Goal: Task Accomplishment & Management: Use online tool/utility

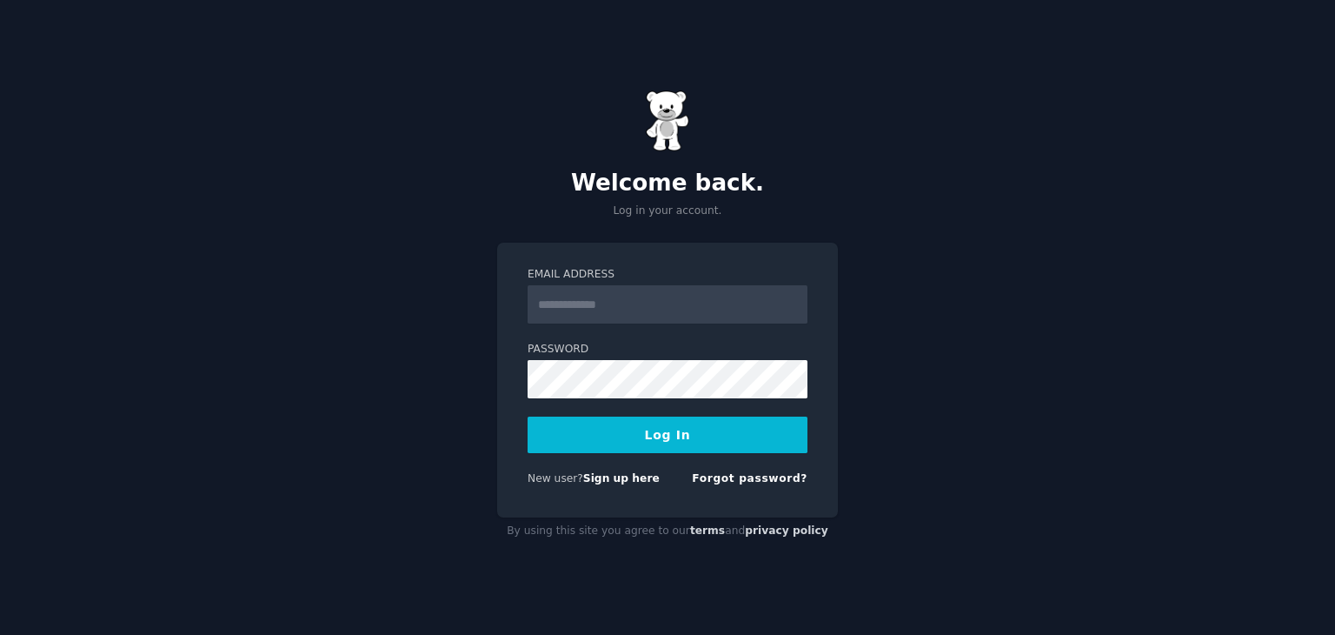
click at [587, 307] on input "Email Address" at bounding box center [668, 304] width 280 height 38
type input "**********"
click at [593, 431] on button "Log In" at bounding box center [668, 434] width 280 height 37
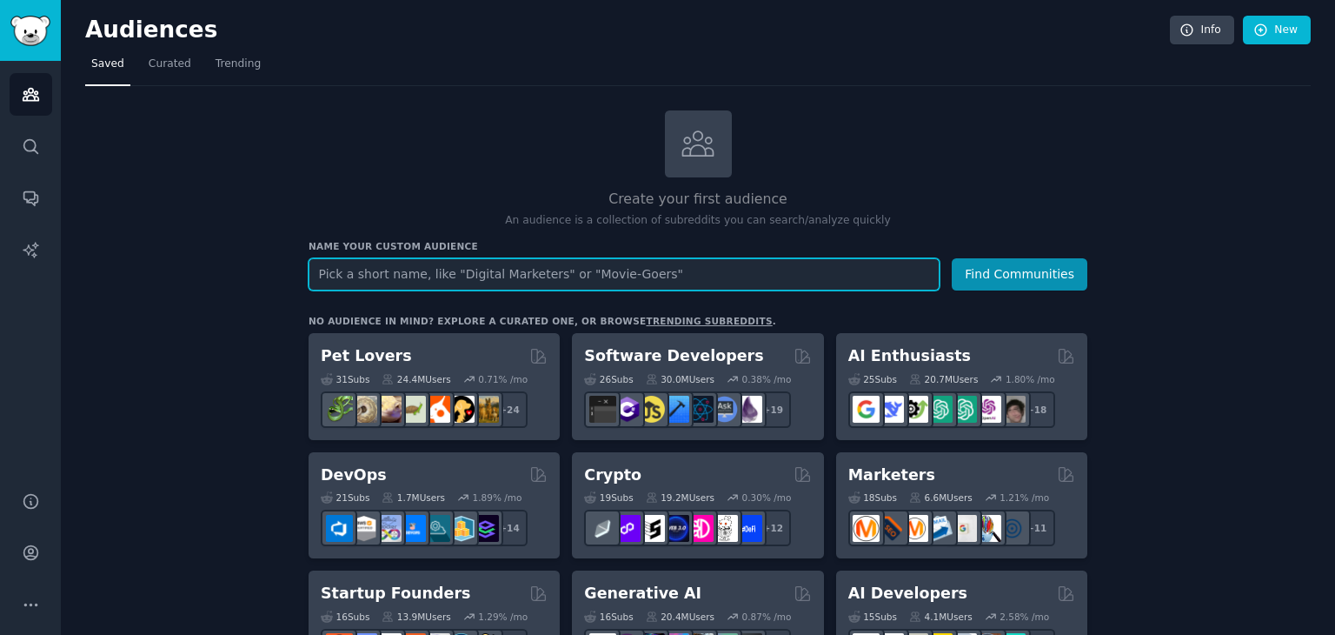
click at [475, 274] on input "text" at bounding box center [624, 274] width 631 height 32
type input "at home manicure"
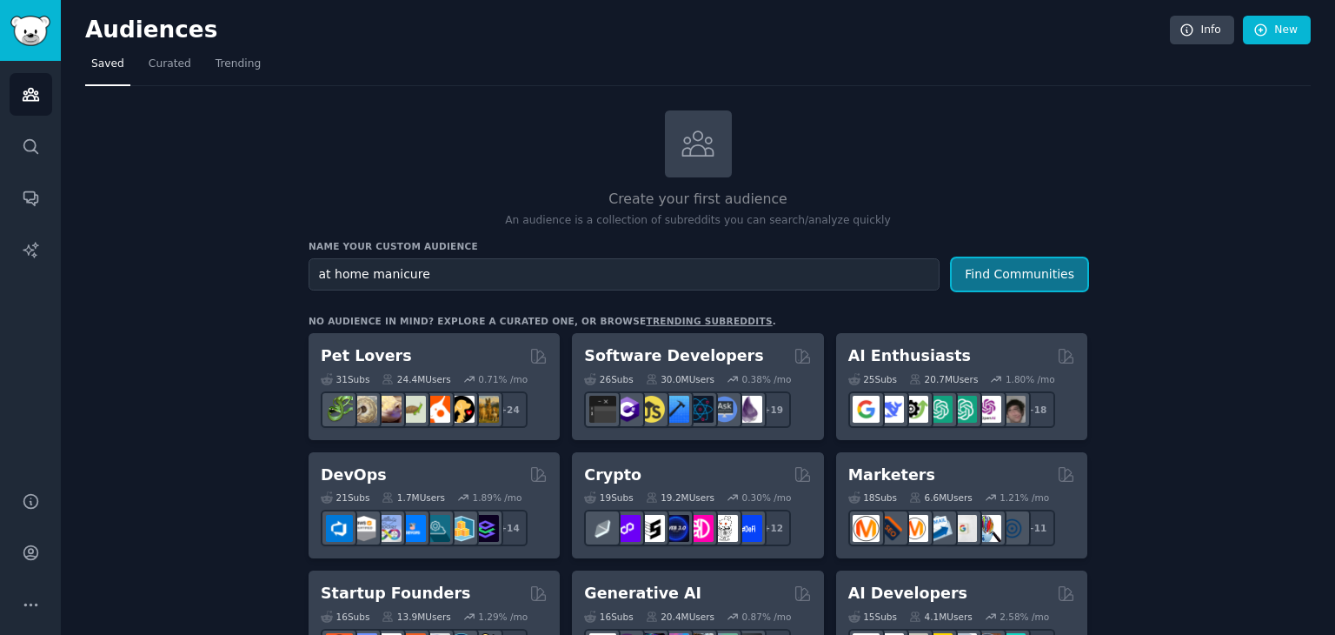
click at [1025, 281] on button "Find Communities" at bounding box center [1020, 274] width 136 height 32
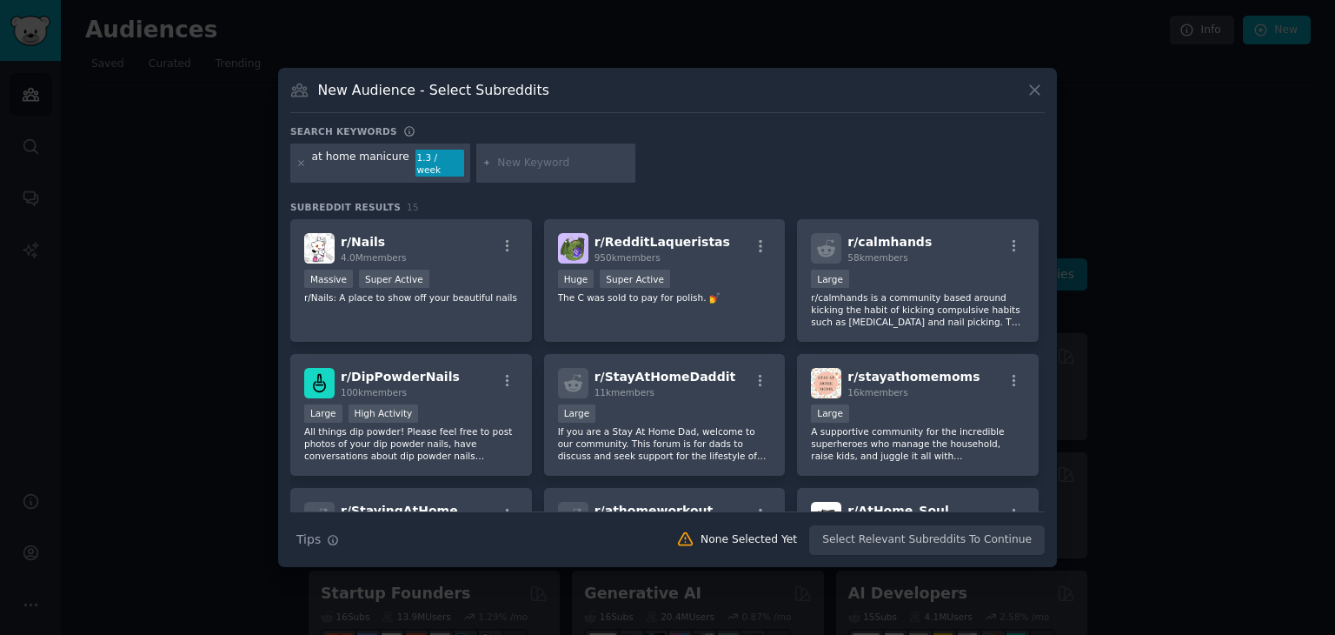
click at [326, 164] on div "at home manicure" at bounding box center [360, 164] width 97 height 28
click at [320, 166] on div "at home manicure" at bounding box center [360, 164] width 97 height 28
drag, startPoint x: 320, startPoint y: 166, endPoint x: 294, endPoint y: 164, distance: 26.1
click at [294, 164] on div "at home manicure 1.3 / week" at bounding box center [380, 163] width 180 height 40
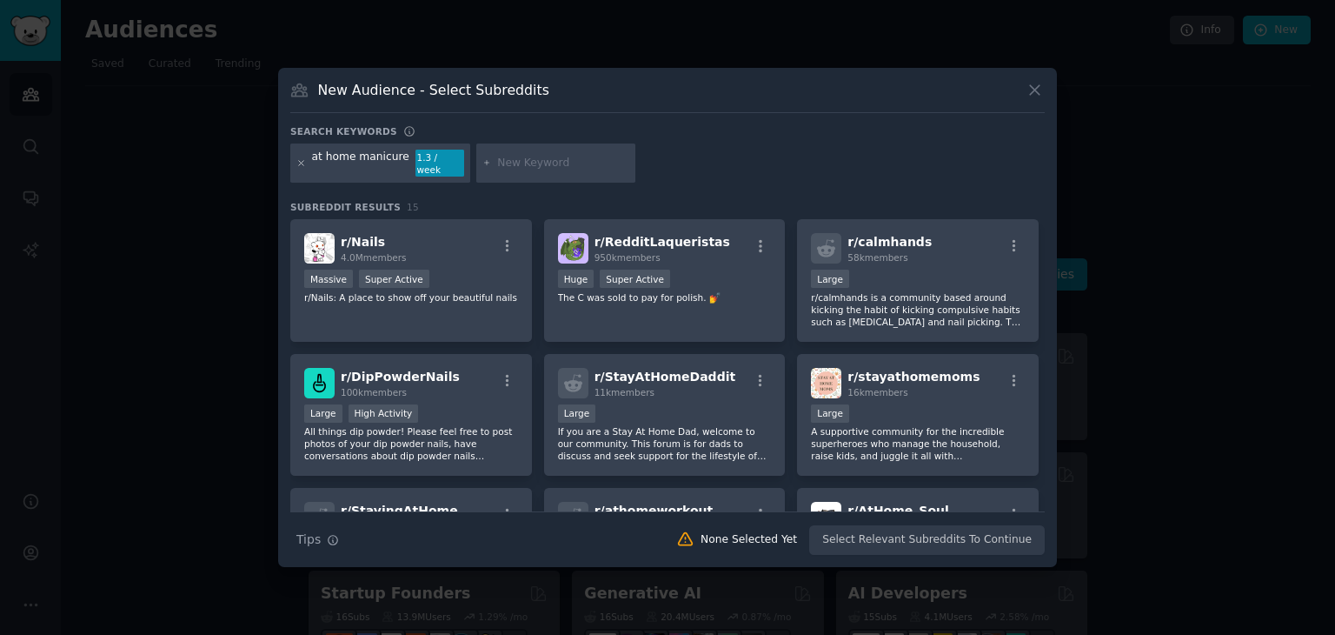
click at [303, 161] on icon at bounding box center [301, 163] width 4 height 4
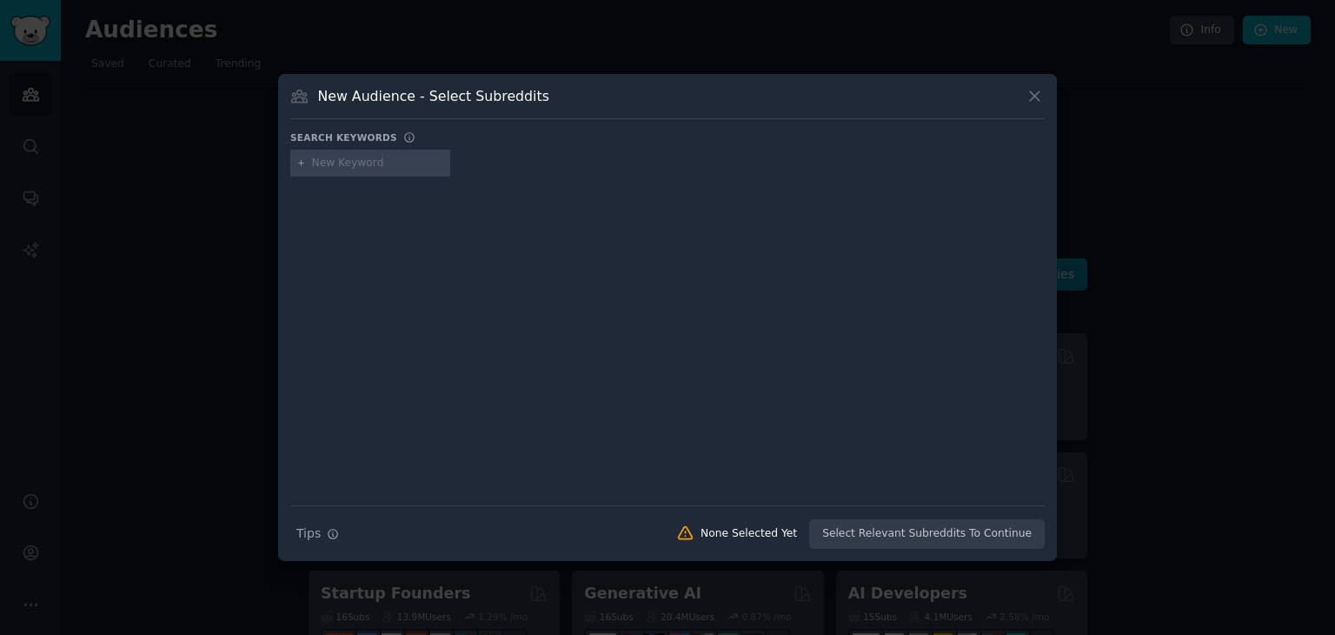
click at [325, 164] on input "text" at bounding box center [378, 164] width 132 height 16
type input "home manicure"
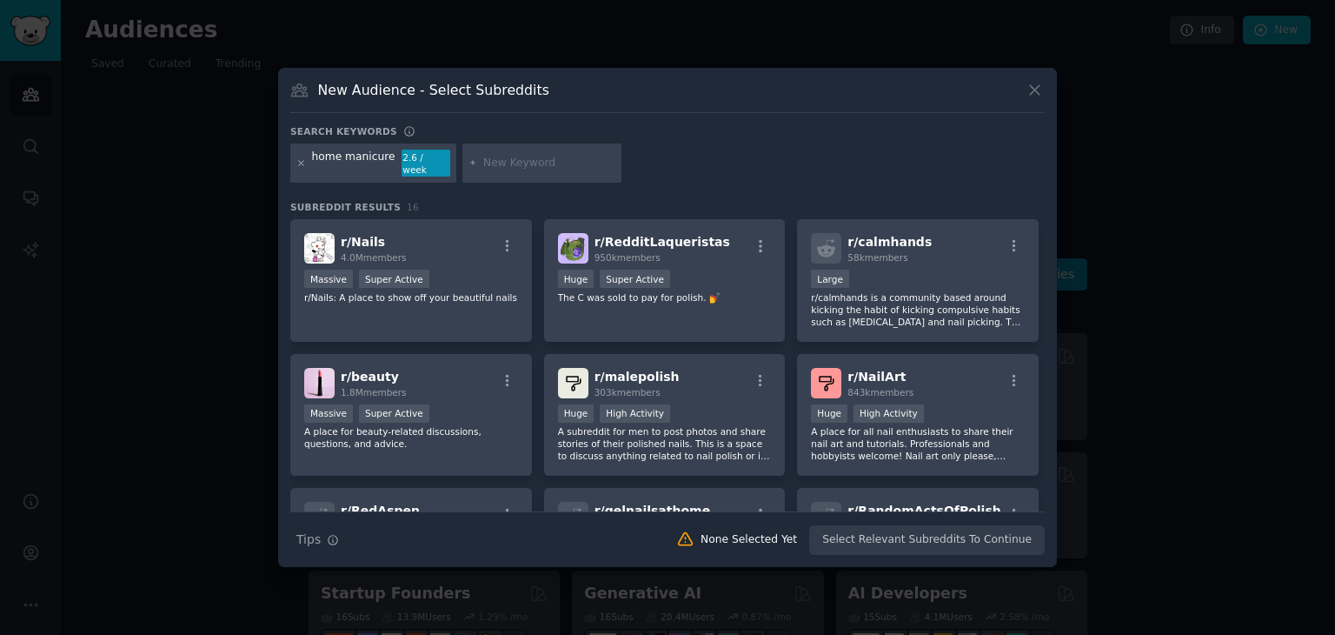
click at [296, 160] on icon at bounding box center [301, 163] width 10 height 10
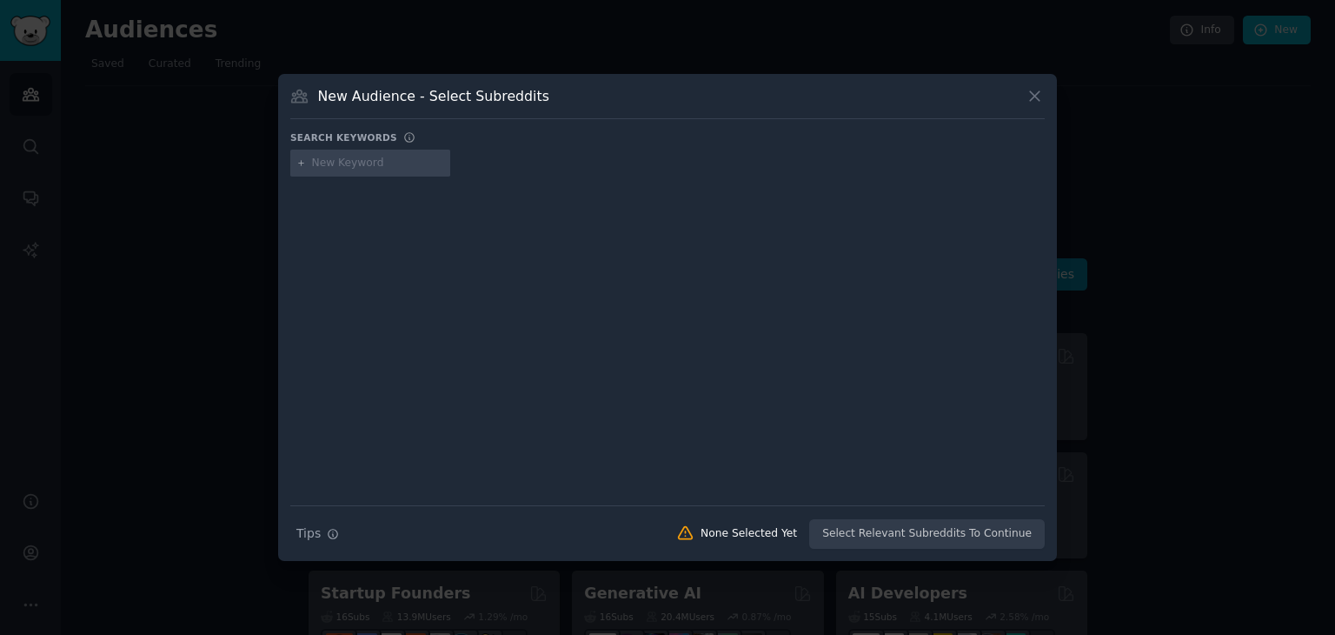
click at [318, 170] on input "text" at bounding box center [378, 164] width 132 height 16
type input "at home beauty"
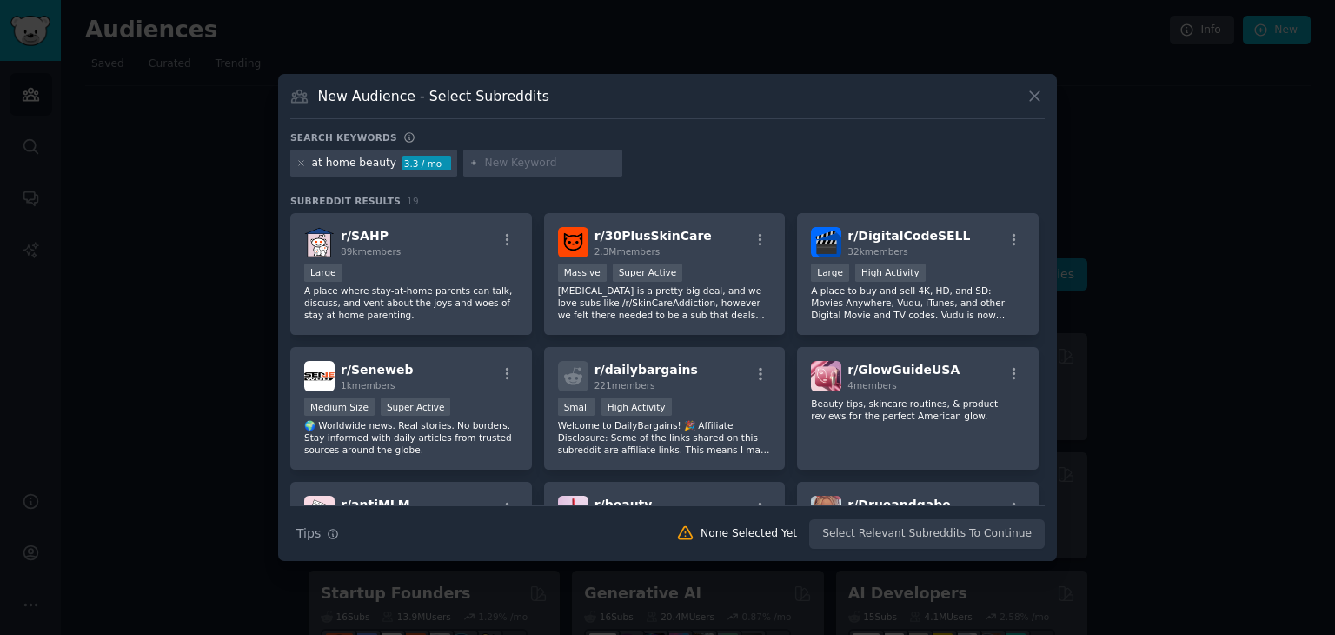
scroll to position [406, 0]
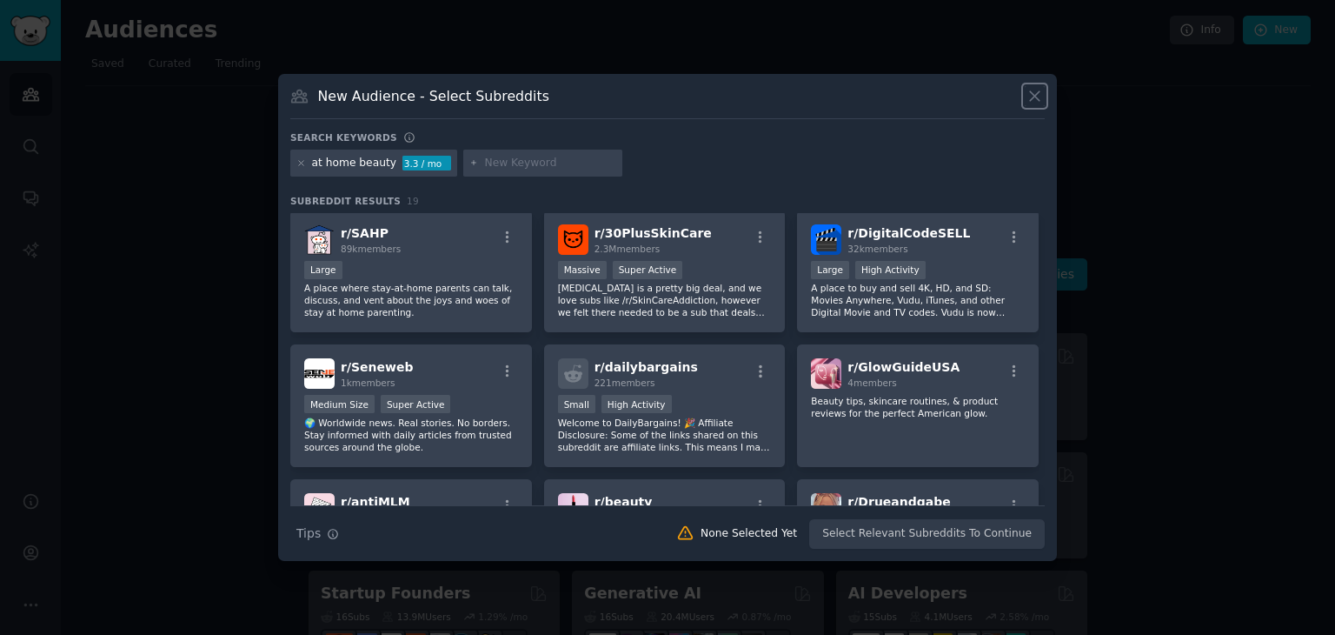
click at [1036, 101] on icon at bounding box center [1035, 96] width 18 height 18
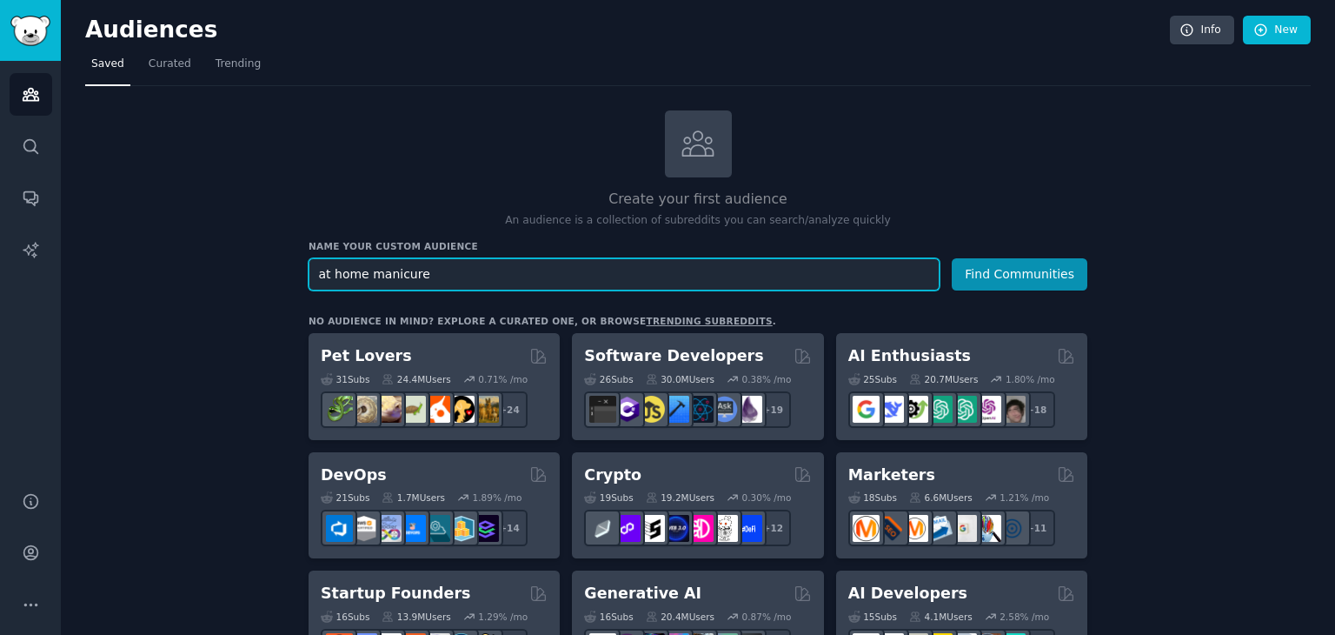
drag, startPoint x: 440, startPoint y: 269, endPoint x: 241, endPoint y: 307, distance: 202.5
type input "pijama"
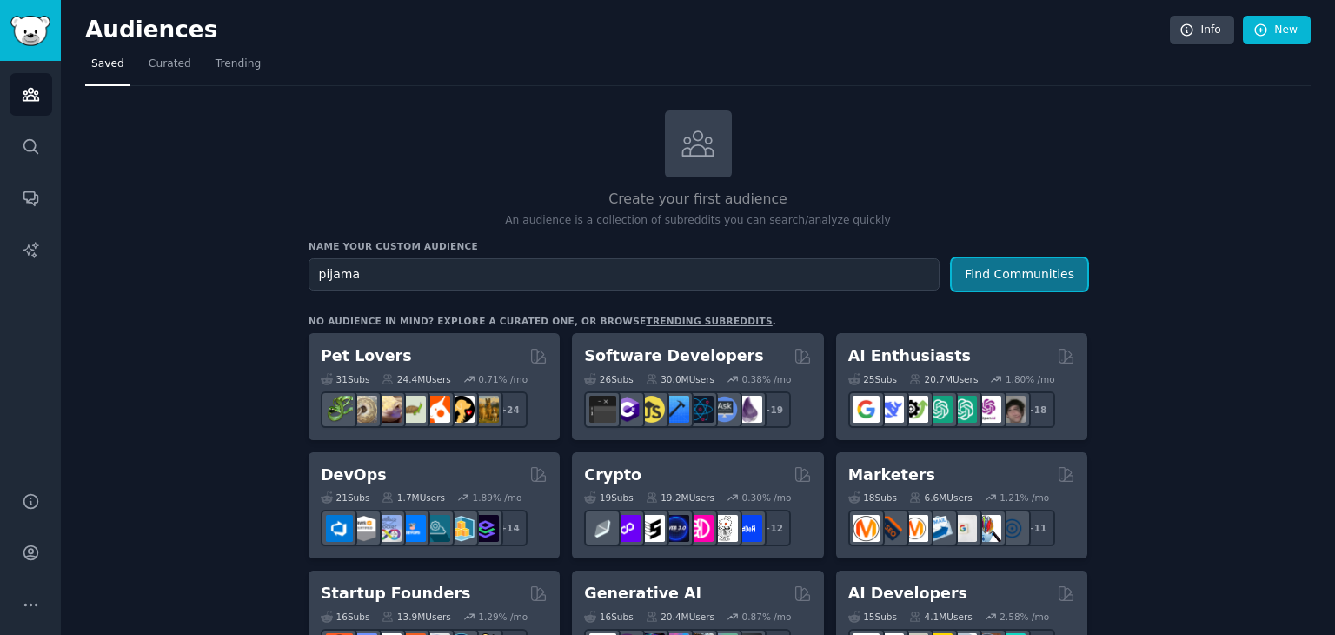
click at [1041, 258] on button "Find Communities" at bounding box center [1020, 274] width 136 height 32
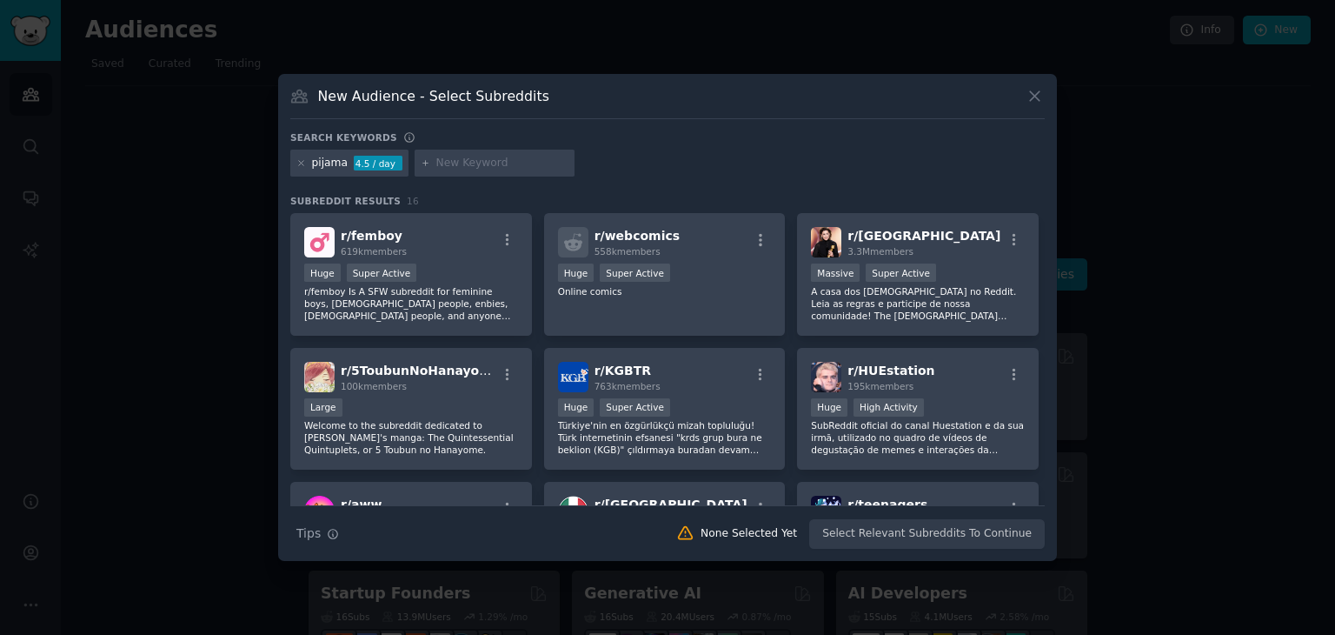
click at [818, 156] on div "pijama 4.5 / day" at bounding box center [667, 167] width 755 height 34
click at [1033, 102] on icon at bounding box center [1035, 96] width 18 height 18
